Goal: Share content

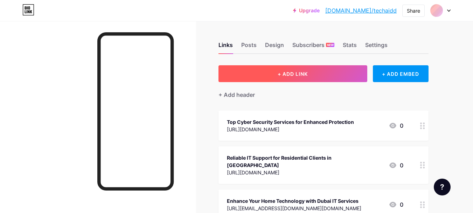
click at [305, 74] on span "+ ADD LINK" at bounding box center [293, 74] width 30 height 6
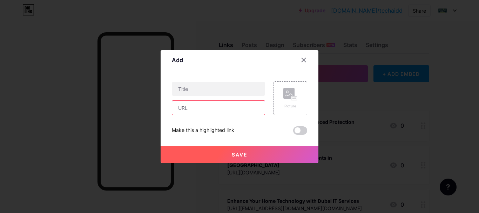
click at [210, 111] on input "text" at bounding box center [218, 108] width 93 height 14
paste input "[URL][DOMAIN_NAME]"
type input "[URL][DOMAIN_NAME]"
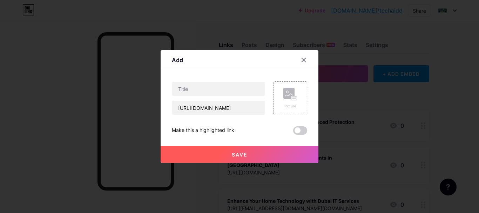
click at [196, 78] on div "Content YouTube Play YouTube video without leaving your page. ADD Vimeo Play Vi…" at bounding box center [239, 102] width 135 height 64
click at [192, 88] on input "text" at bounding box center [218, 89] width 93 height 14
paste input "10 Compelling Reasons to Invest in Onsite IT Business Support in [GEOGRAPHIC_DA…"
type input "10 Compelling Reasons to Invest in Onsite IT Business Support in [GEOGRAPHIC_DA…"
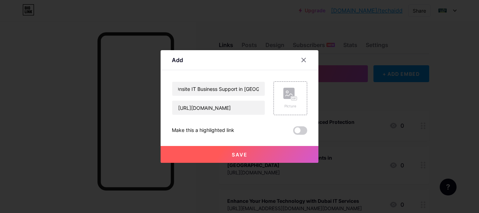
click at [236, 151] on span "Save" at bounding box center [240, 154] width 16 height 6
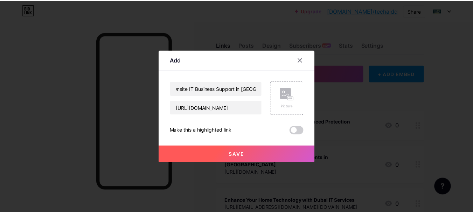
scroll to position [0, 0]
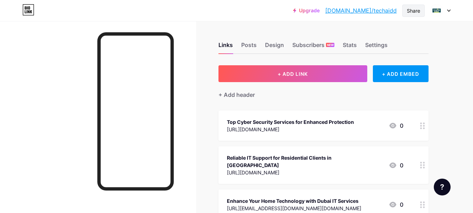
click at [413, 10] on div "Share" at bounding box center [413, 10] width 13 height 7
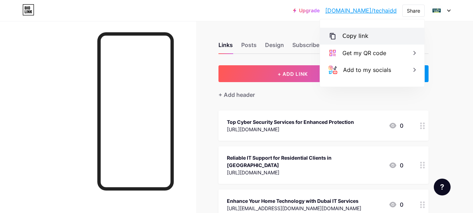
click at [351, 35] on div "Copy link" at bounding box center [356, 36] width 26 height 8
